Goal: Information Seeking & Learning: Learn about a topic

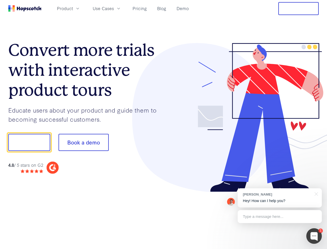
click at [164, 124] on div at bounding box center [241, 117] width 155 height 149
click at [73, 8] on span "Product" at bounding box center [65, 8] width 16 height 6
click at [114, 8] on span "Use Cases" at bounding box center [103, 8] width 21 height 6
click at [299, 9] on button "Free Trial" at bounding box center [298, 8] width 40 height 13
click at [29, 142] on button "Show me!" at bounding box center [29, 142] width 42 height 17
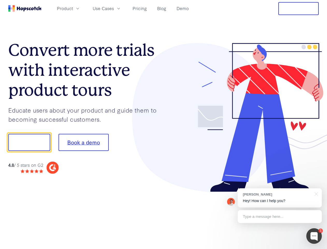
click at [83, 142] on button "Book a demo" at bounding box center [84, 142] width 50 height 17
click at [314, 236] on div at bounding box center [314, 236] width 16 height 16
click at [280, 198] on div "[PERSON_NAME] Hey! How can I help you?" at bounding box center [280, 197] width 84 height 19
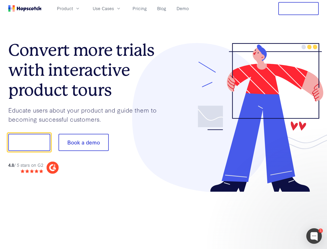
click at [315, 193] on div at bounding box center [273, 141] width 97 height 173
click at [280, 216] on div at bounding box center [273, 176] width 97 height 103
